Goal: Task Accomplishment & Management: Manage account settings

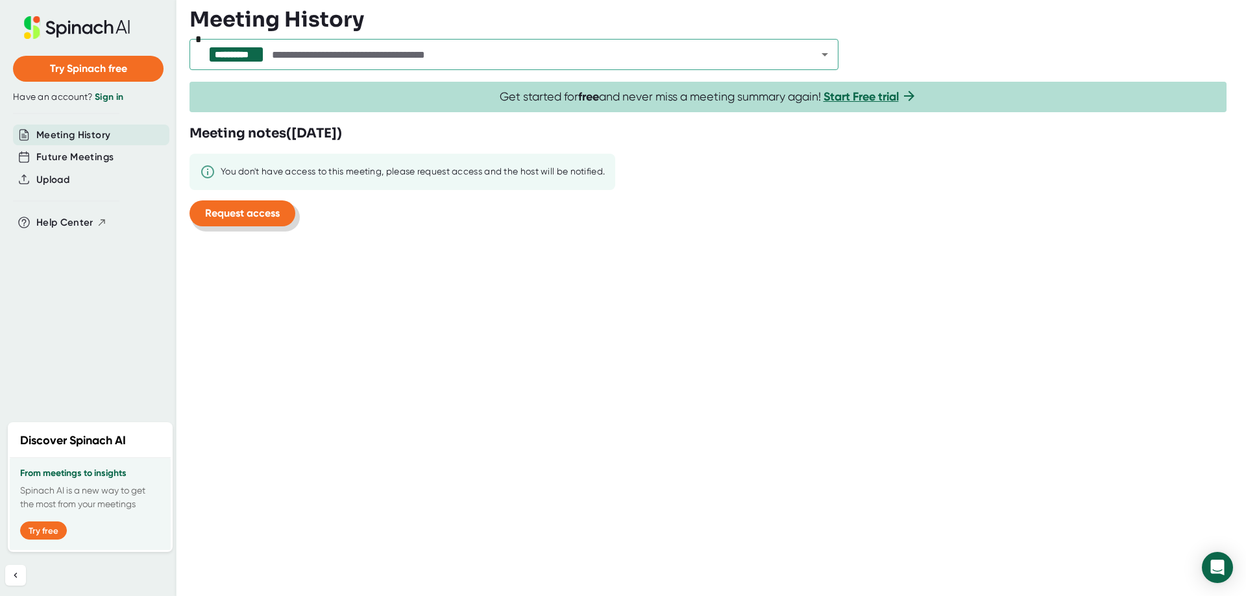
click at [245, 207] on span "Request access" at bounding box center [242, 213] width 75 height 12
click at [112, 99] on link "Sign in" at bounding box center [109, 96] width 29 height 11
